Goal: Task Accomplishment & Management: Manage account settings

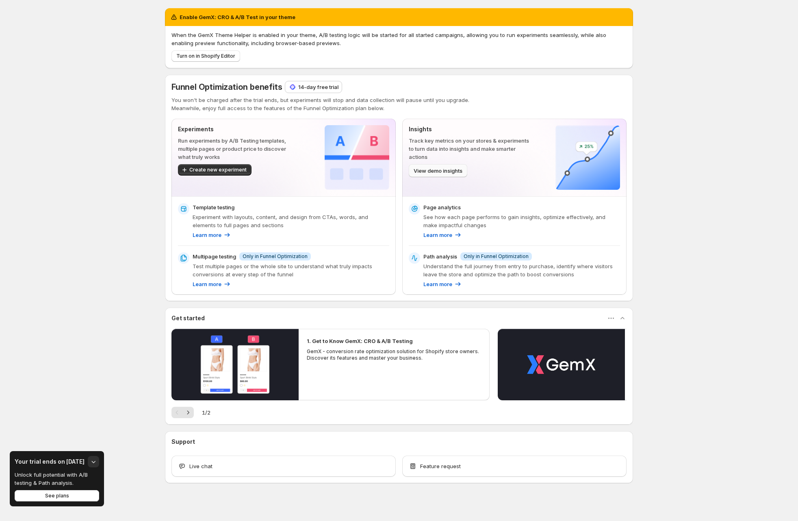
click at [444, 173] on span "View demo insights" at bounding box center [438, 171] width 49 height 8
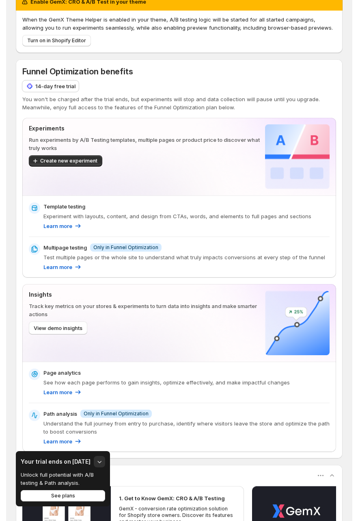
scroll to position [42, 0]
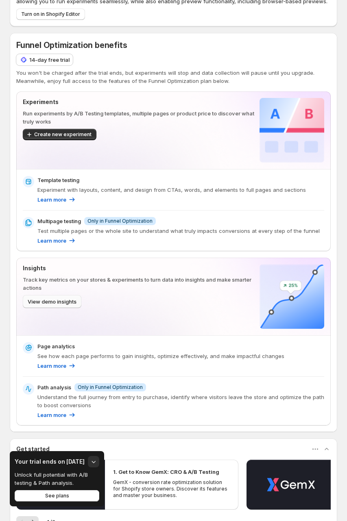
click at [57, 302] on span "View demo insights" at bounding box center [52, 301] width 49 height 8
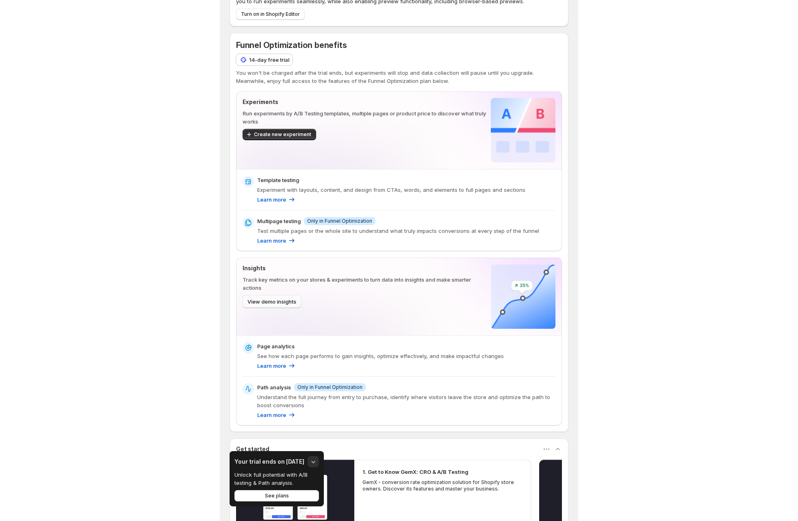
scroll to position [0, 0]
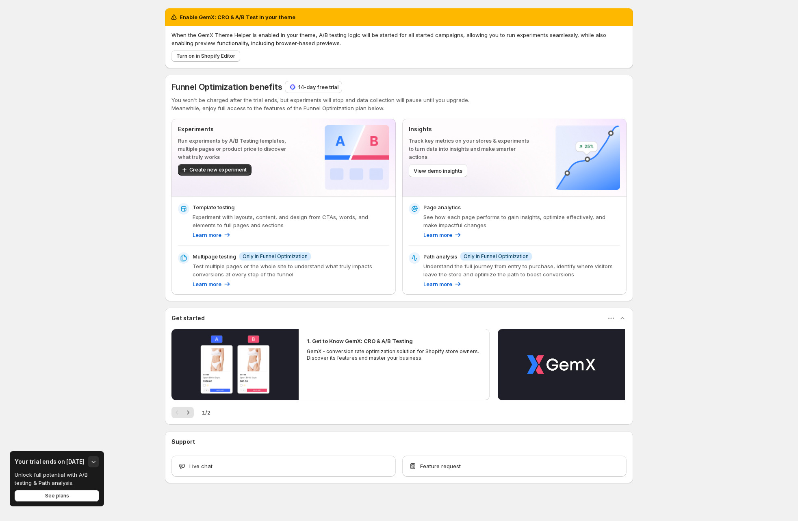
click at [501, 130] on p "Insights" at bounding box center [469, 129] width 121 height 8
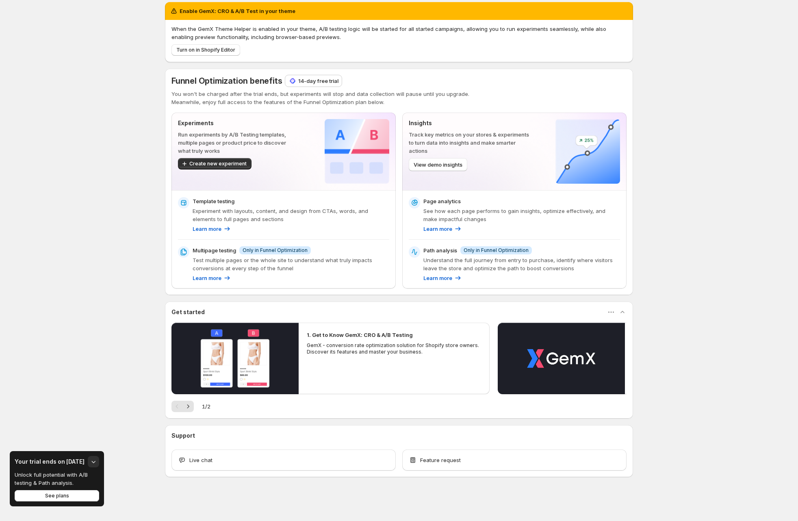
click at [51, 461] on h3 "Your trial ends on Sep 22" at bounding box center [50, 461] width 70 height 8
click at [60, 495] on span "See plans" at bounding box center [57, 495] width 24 height 6
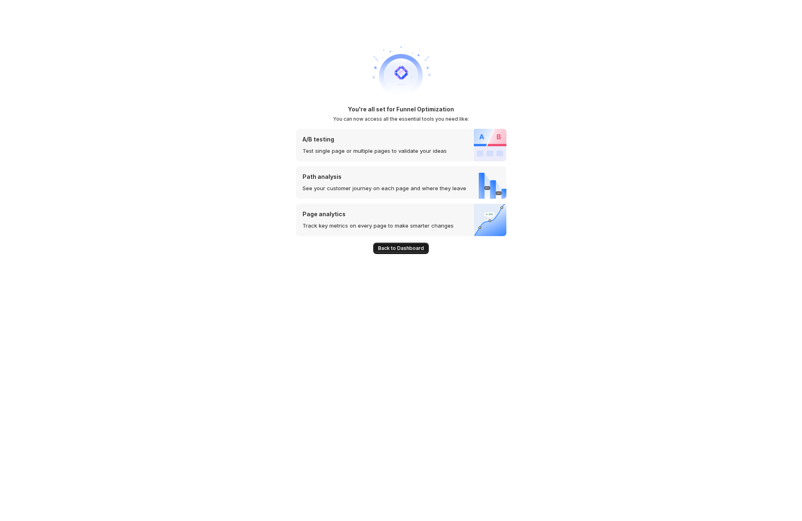
click at [411, 247] on span "Back to Dashboard" at bounding box center [401, 248] width 46 height 6
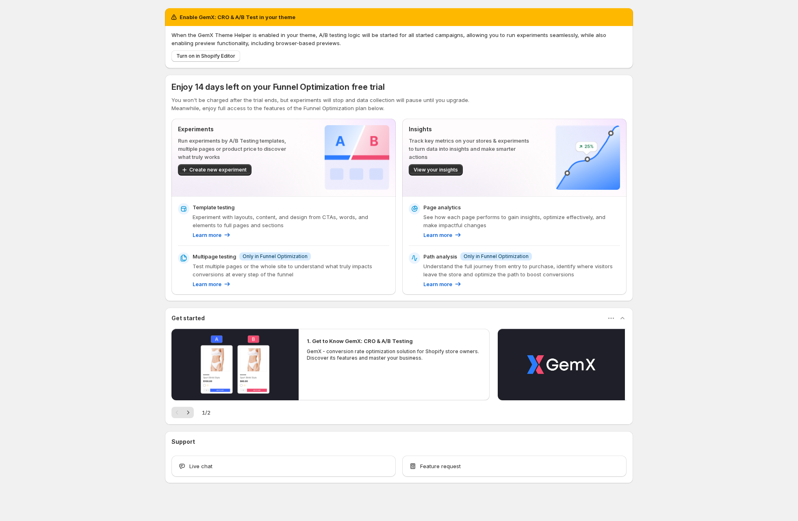
scroll to position [6, 0]
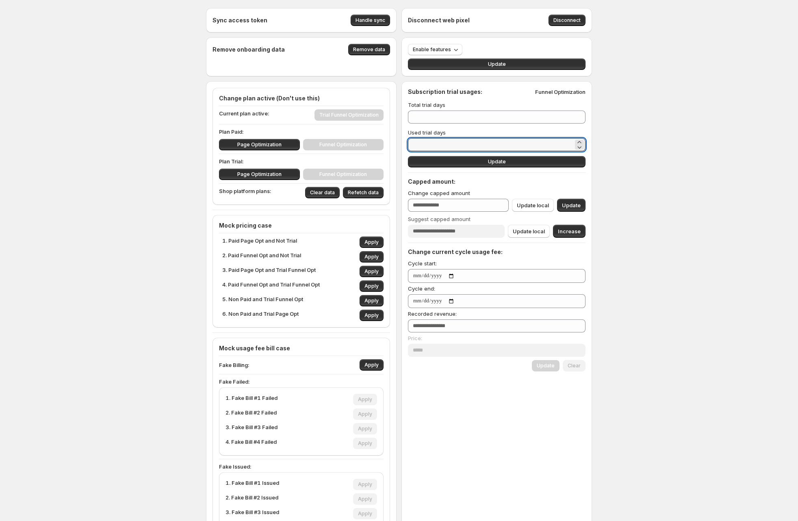
drag, startPoint x: 425, startPoint y: 141, endPoint x: 404, endPoint y: 144, distance: 21.0
click at [404, 144] on div "Subscription trial usages: Funnel Optimization Total trial days ** Used trial d…" at bounding box center [496, 359] width 191 height 557
type input "*"
type input "**"
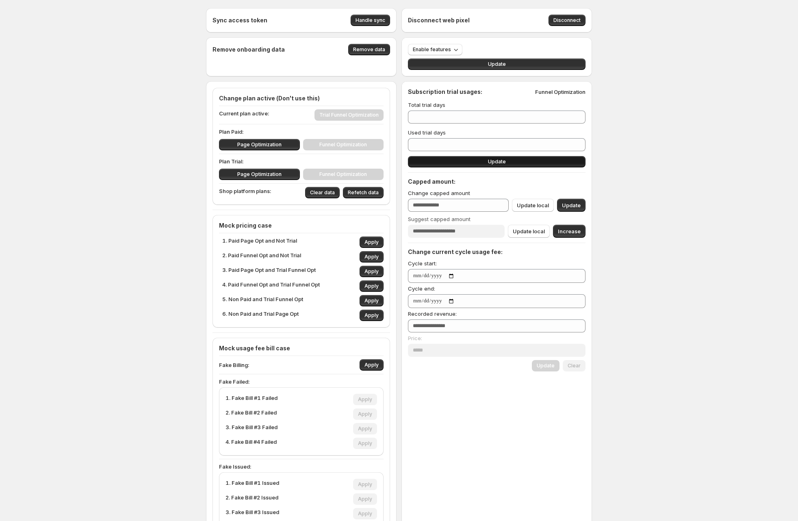
click at [459, 160] on button "Update" at bounding box center [497, 161] width 178 height 11
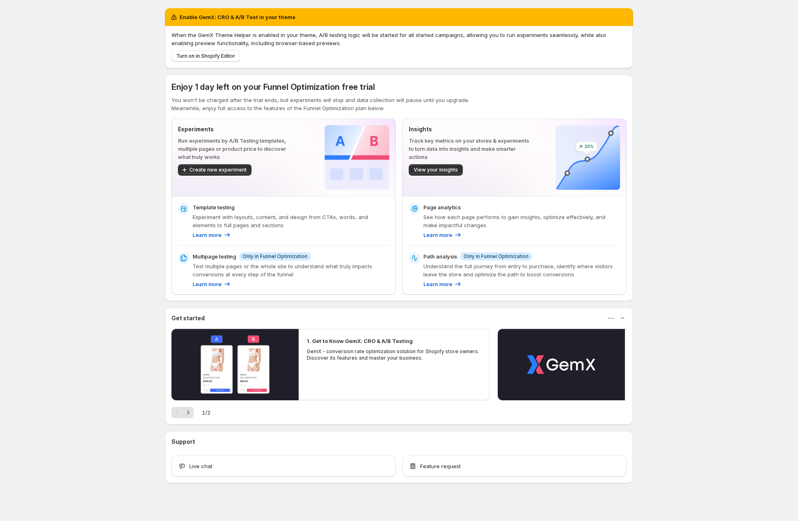
click at [274, 87] on span "Enjoy 1 day left on your Funnel Optimization free trial" at bounding box center [273, 87] width 204 height 10
click at [260, 86] on span "Enjoy 1 day left on your Funnel Optimization free trial" at bounding box center [273, 87] width 204 height 10
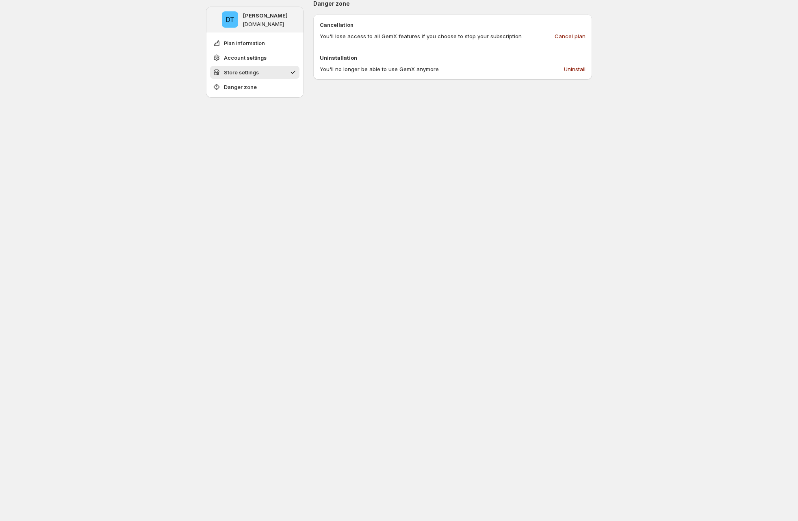
scroll to position [213, 0]
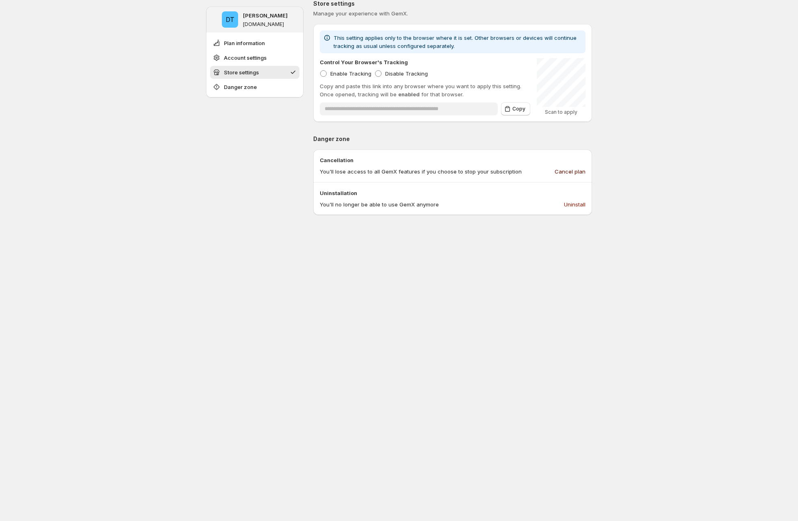
click at [572, 171] on span "Cancel plan" at bounding box center [570, 171] width 31 height 8
click at [162, 169] on div "**********" at bounding box center [399, 221] width 798 height 869
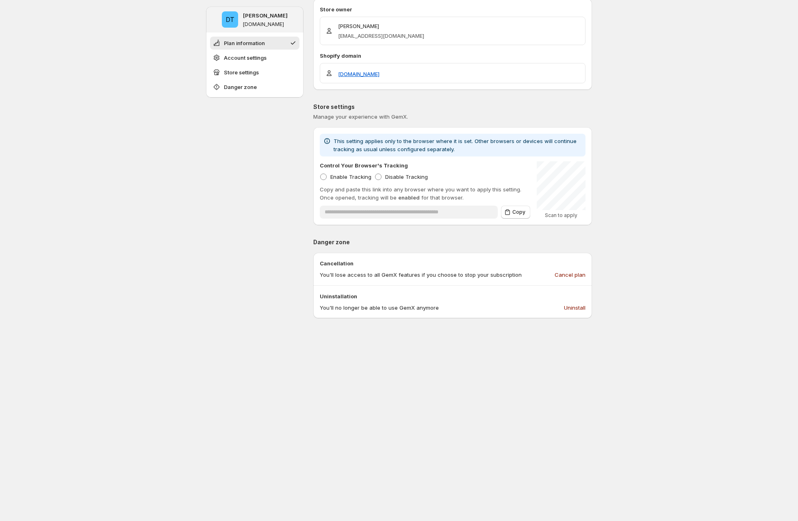
scroll to position [0, 0]
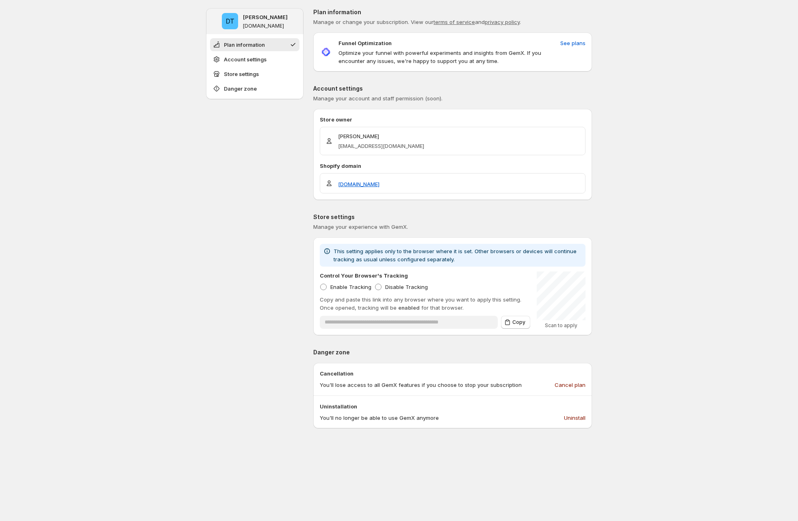
click at [239, 144] on div "DT [PERSON_NAME] [DOMAIN_NAME] Plan information Account settings Store settings…" at bounding box center [254, 416] width 97 height 817
click at [575, 43] on span "See plans" at bounding box center [572, 43] width 25 height 8
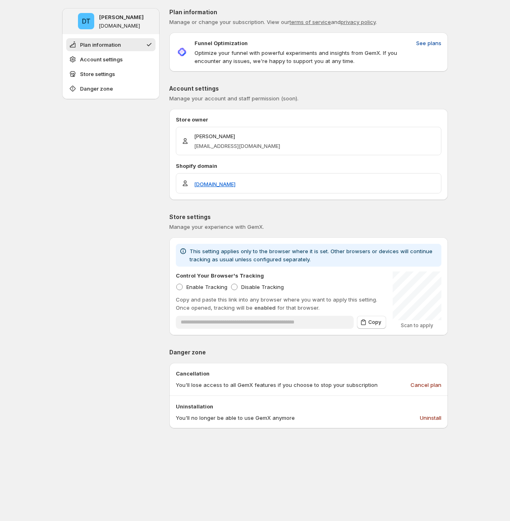
click at [435, 45] on span "See plans" at bounding box center [428, 43] width 25 height 8
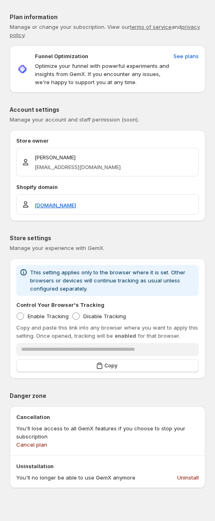
click at [48, 55] on p "Funnel Optimization" at bounding box center [61, 56] width 53 height 8
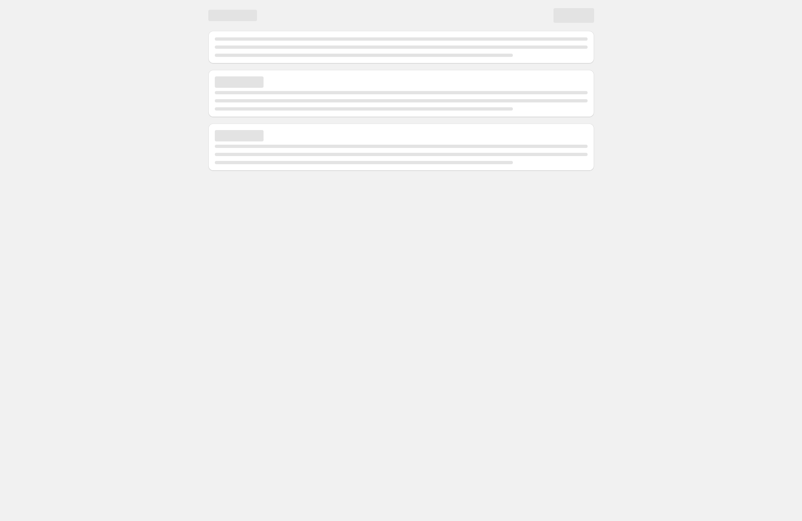
click at [199, 294] on body "Home Experiments Analytics Preferences Dev mode" at bounding box center [401, 260] width 802 height 521
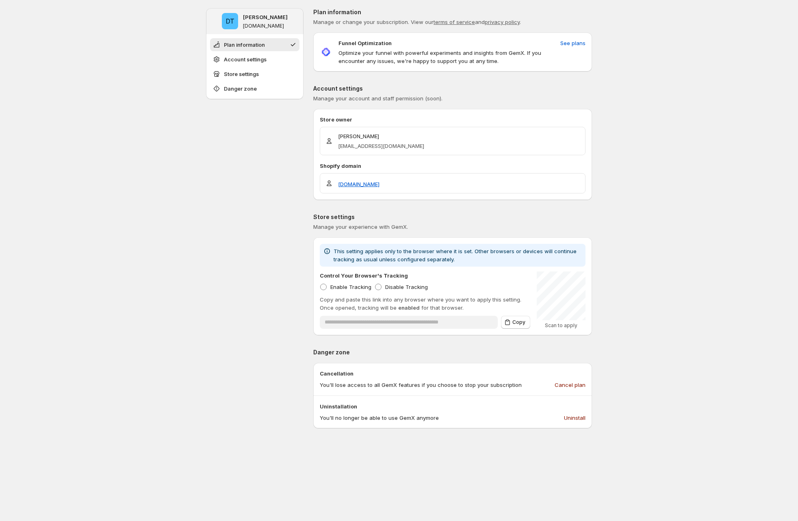
click at [235, 200] on div "DT [PERSON_NAME] [DOMAIN_NAME] Plan information Account settings Store settings…" at bounding box center [254, 416] width 97 height 817
